Goal: Check status: Check status

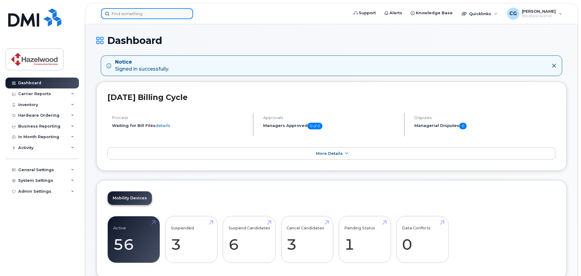
click at [125, 13] on input at bounding box center [147, 13] width 92 height 11
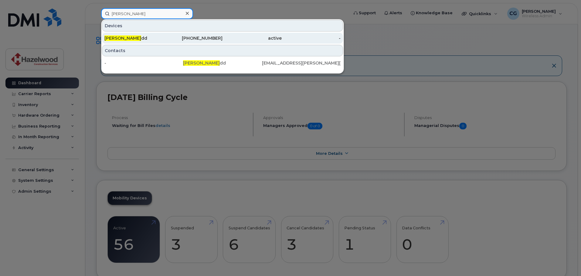
type input "[PERSON_NAME]"
click at [127, 39] on div "[PERSON_NAME] dd" at bounding box center [133, 38] width 59 height 6
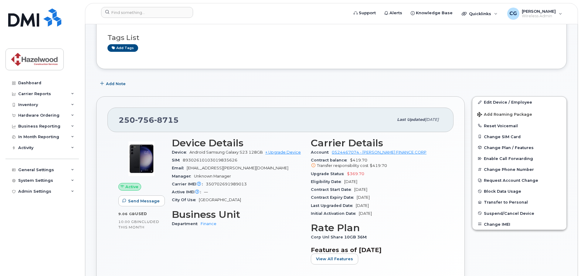
scroll to position [61, 0]
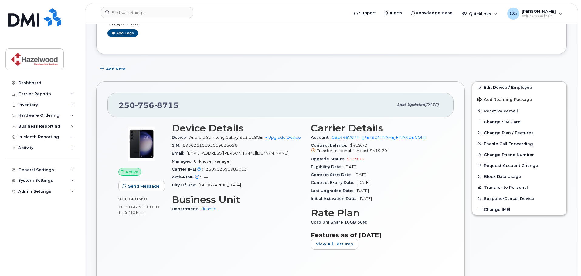
click at [357, 159] on span "$369.70" at bounding box center [355, 159] width 17 height 5
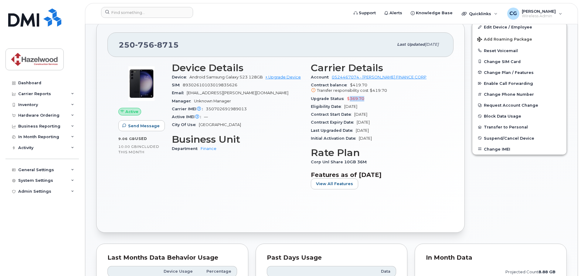
scroll to position [121, 0]
drag, startPoint x: 346, startPoint y: 130, endPoint x: 312, endPoint y: 131, distance: 34.3
click at [312, 131] on span "Last Upgraded Date" at bounding box center [333, 130] width 45 height 5
click at [328, 131] on span "Last Upgraded Date" at bounding box center [333, 130] width 45 height 5
drag, startPoint x: 367, startPoint y: 106, endPoint x: 348, endPoint y: 108, distance: 18.3
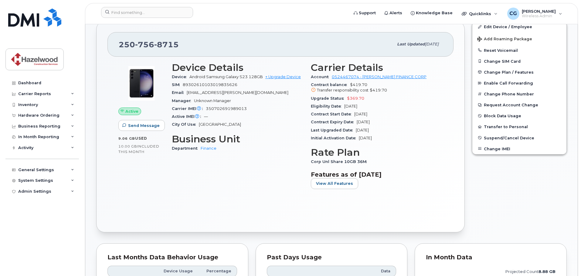
click at [348, 108] on span "May 26, 2026" at bounding box center [350, 106] width 13 height 5
click at [414, 128] on div "Last Upgraded Date May 26, 2023" at bounding box center [377, 131] width 132 height 8
